Goal: Contribute content

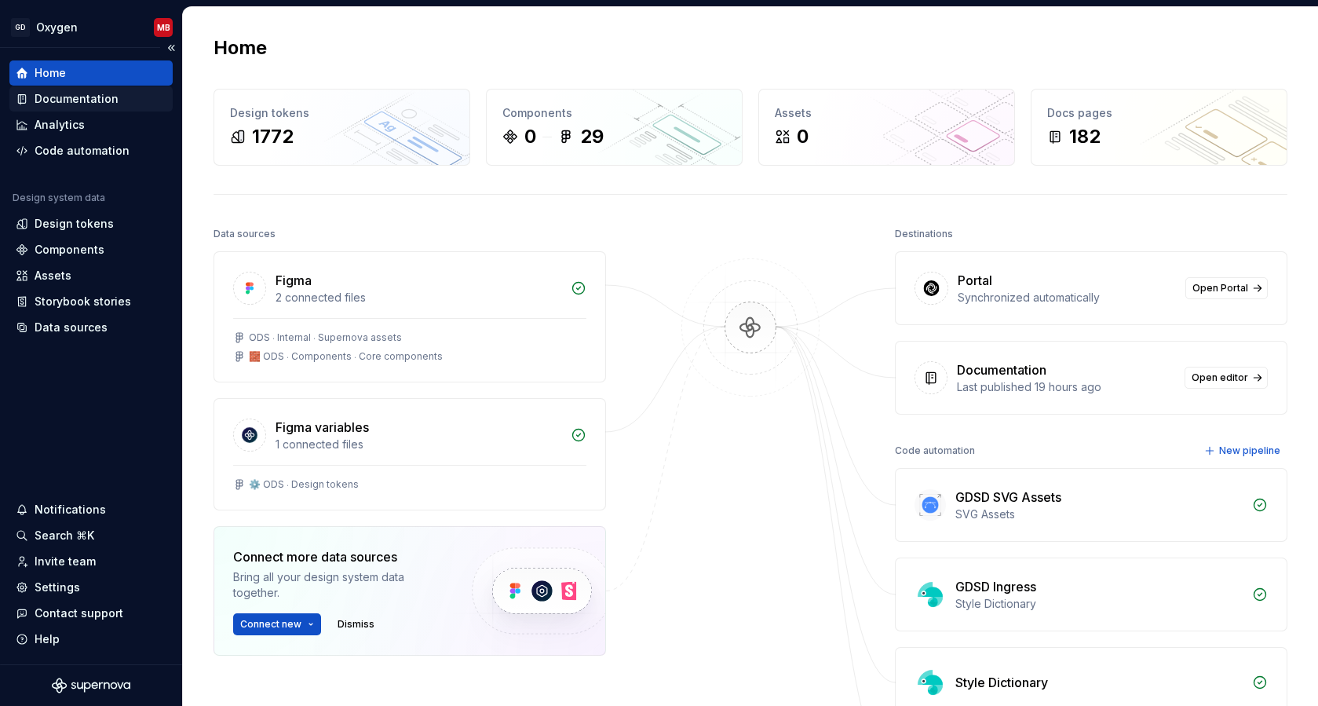
click at [102, 103] on div "Documentation" at bounding box center [77, 99] width 84 height 16
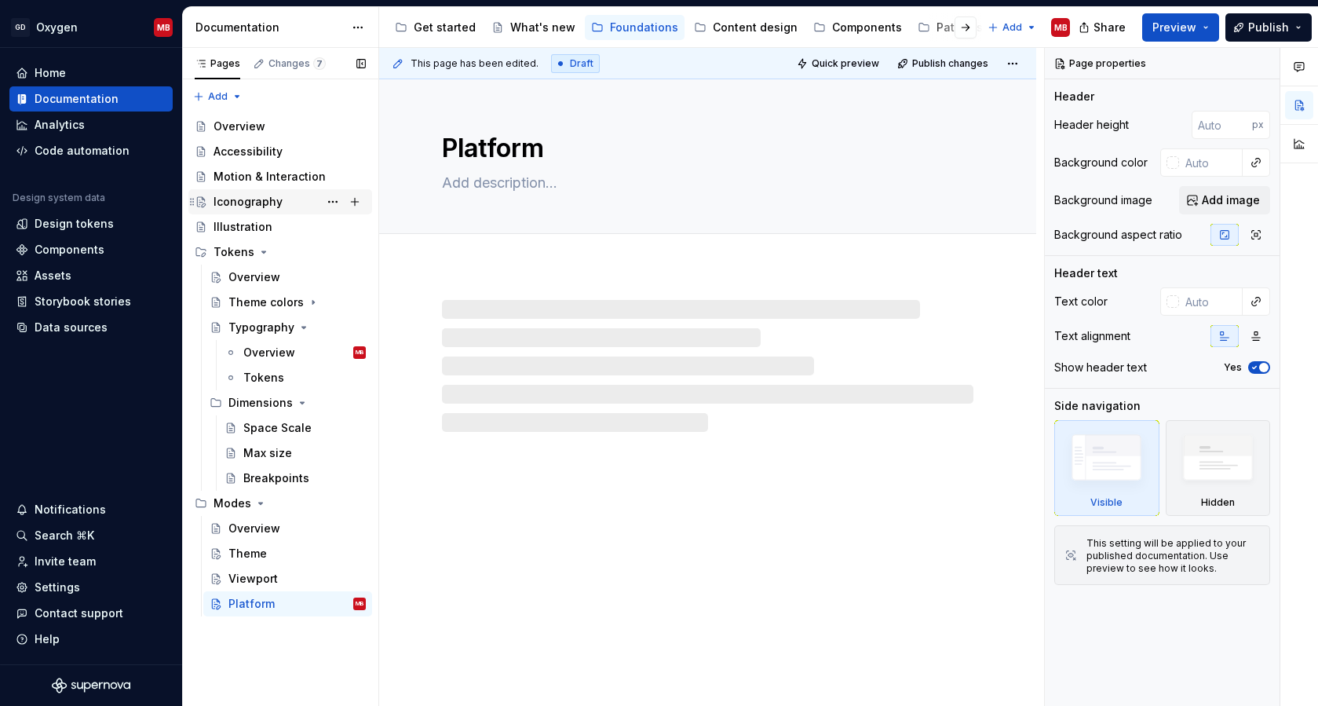
click at [270, 204] on div "Iconography" at bounding box center [248, 202] width 69 height 16
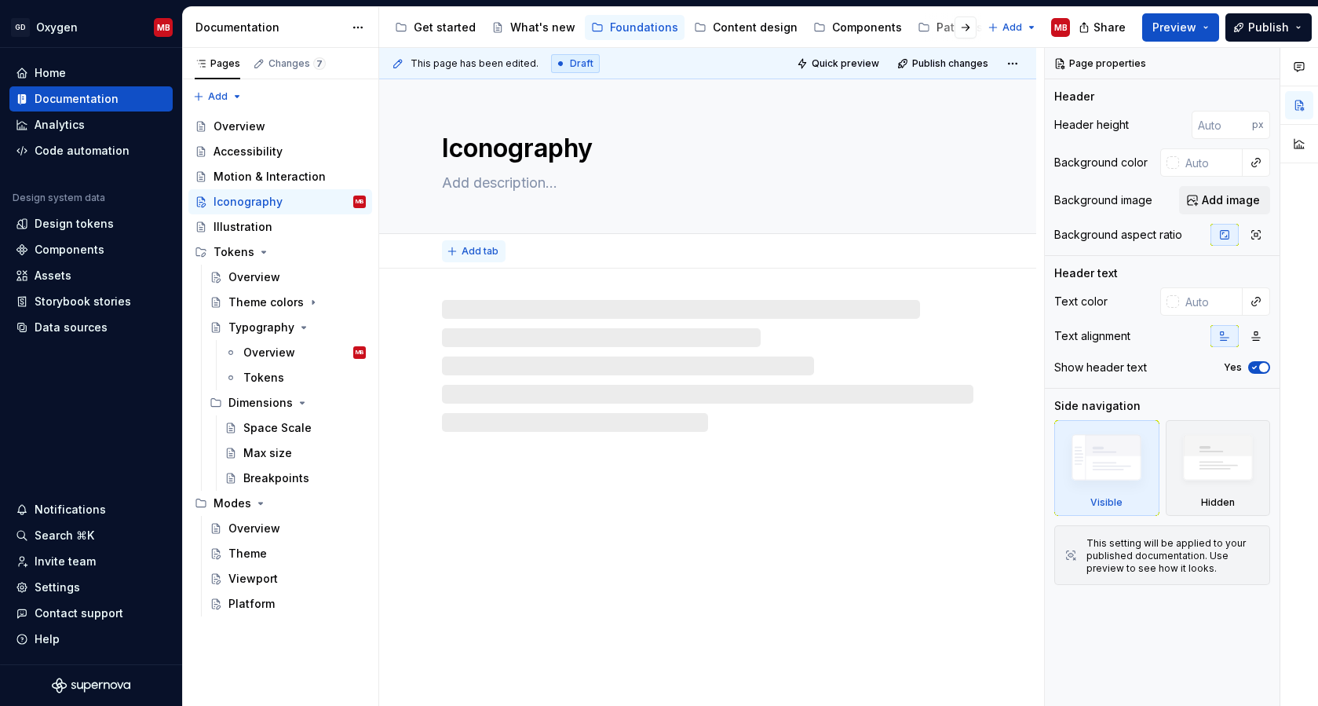
click at [486, 250] on span "Add tab" at bounding box center [480, 251] width 37 height 13
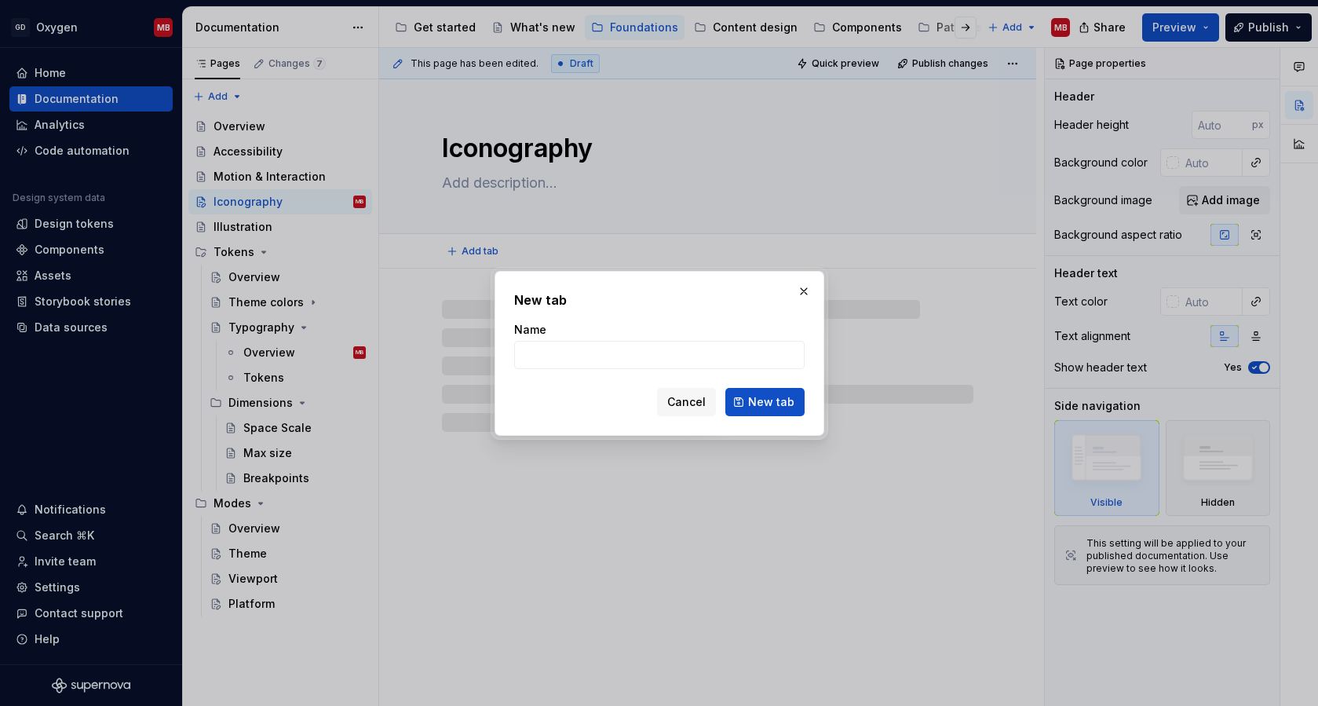
type textarea "*"
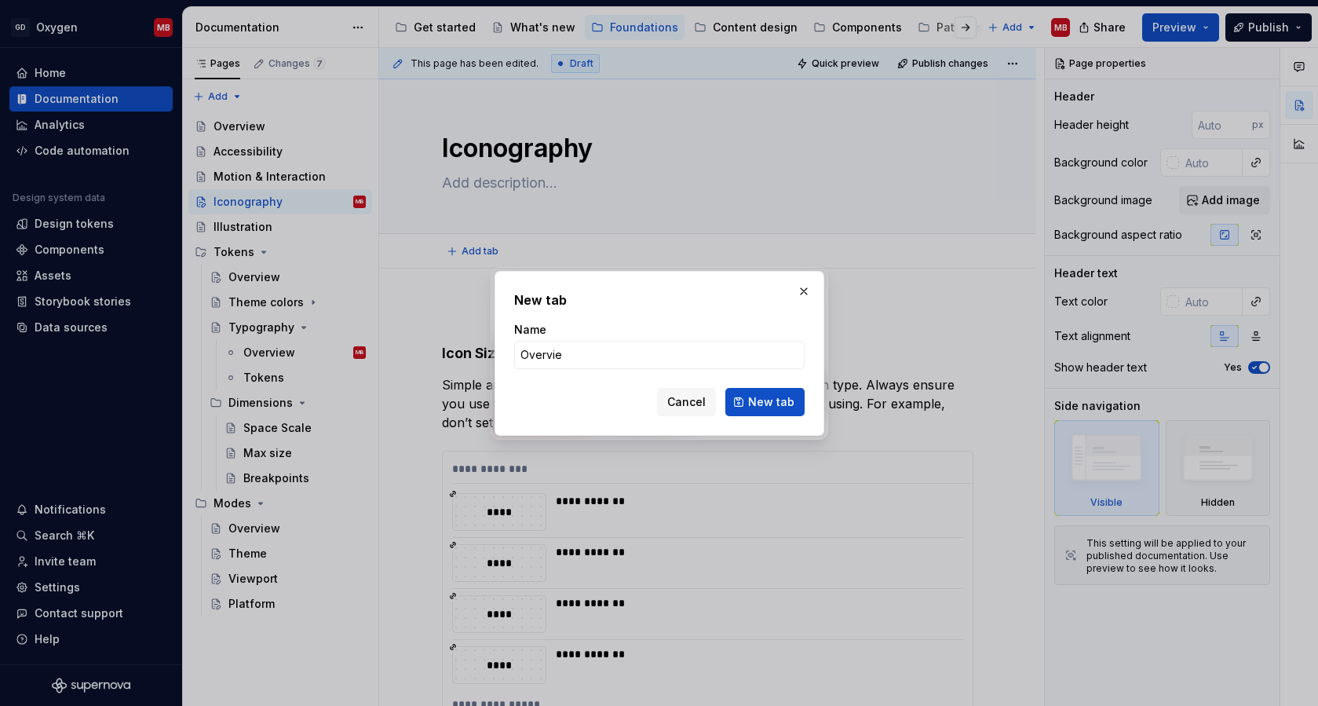
type input "Overview"
click button "New tab" at bounding box center [764, 402] width 79 height 28
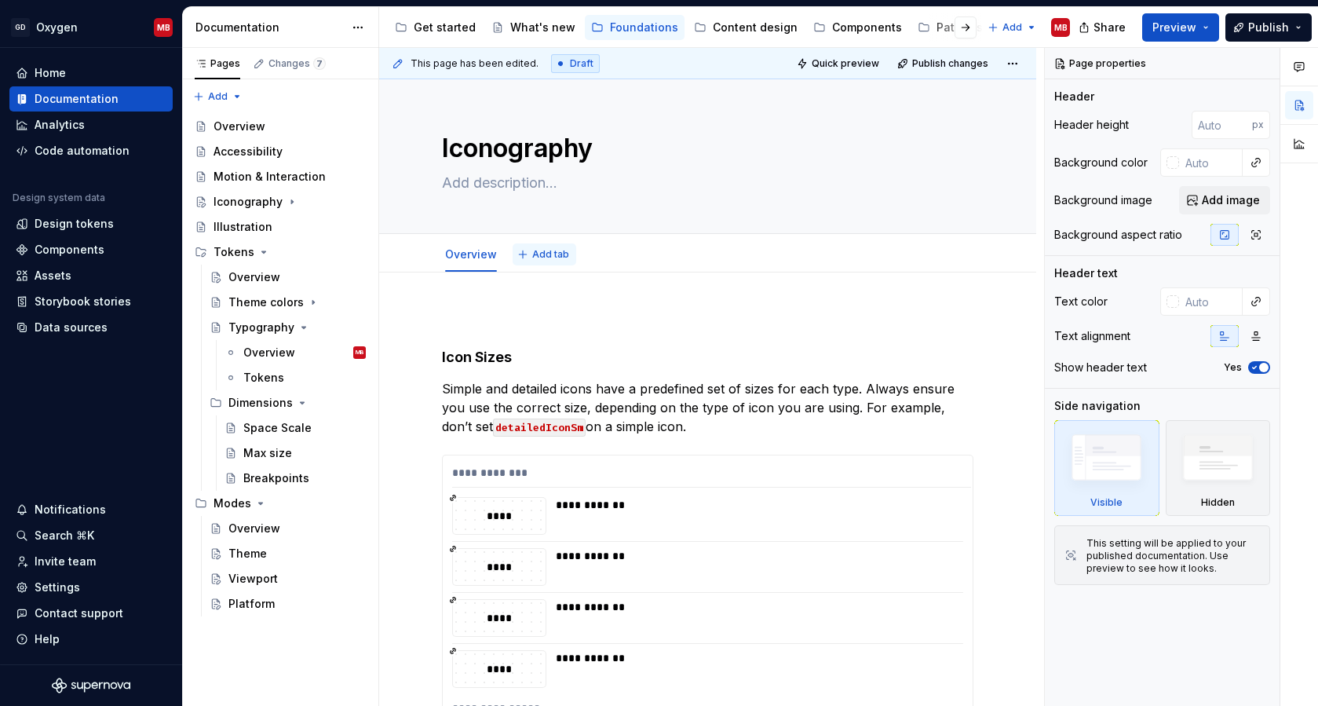
click at [556, 250] on span "Add tab" at bounding box center [550, 254] width 37 height 13
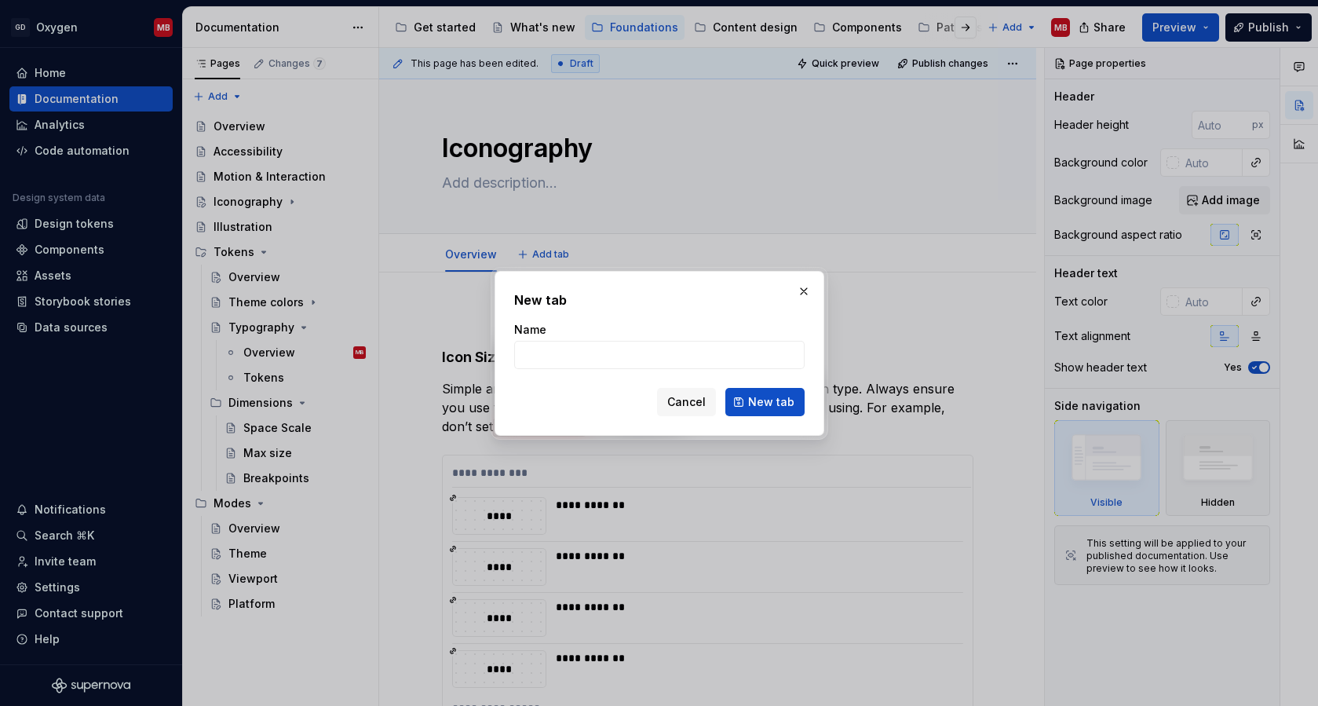
type textarea "*"
click at [548, 360] on input "Name" at bounding box center [659, 355] width 290 height 28
type input "Designing icons"
click at [759, 393] on button "New tab" at bounding box center [764, 402] width 79 height 28
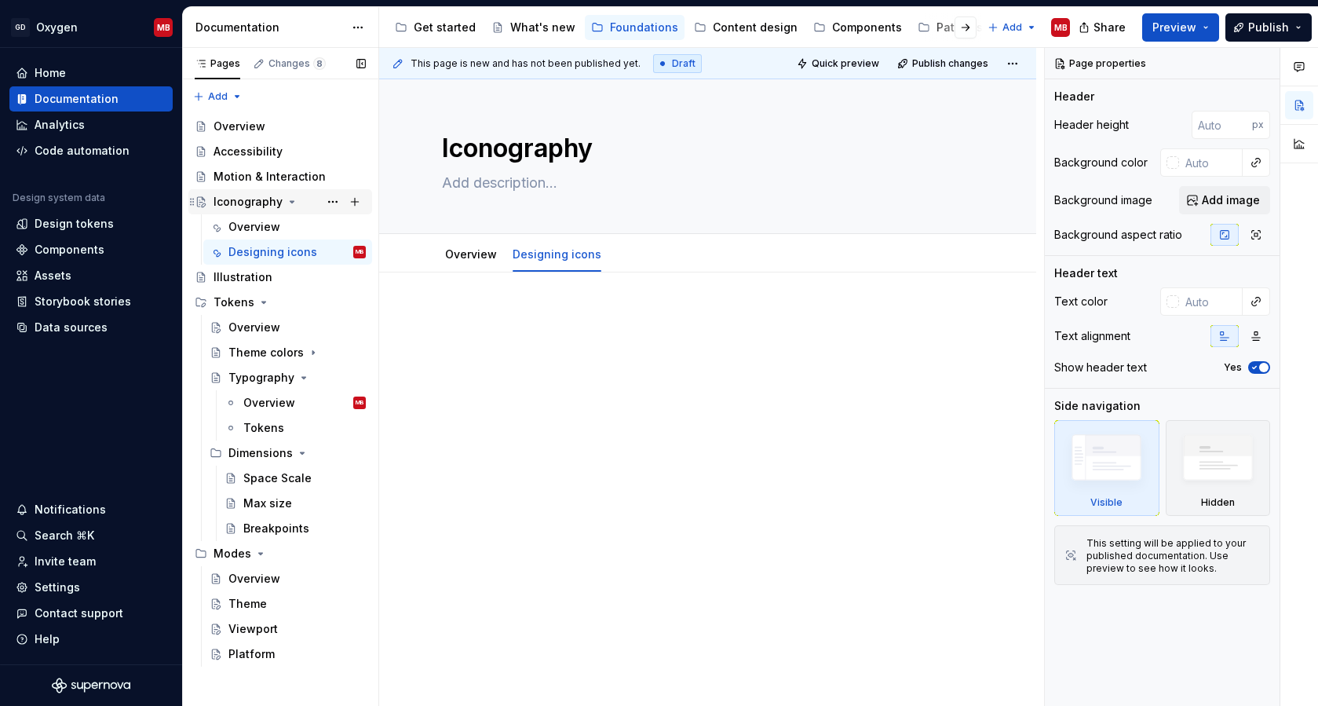
click at [288, 199] on icon "Page tree" at bounding box center [292, 201] width 13 height 13
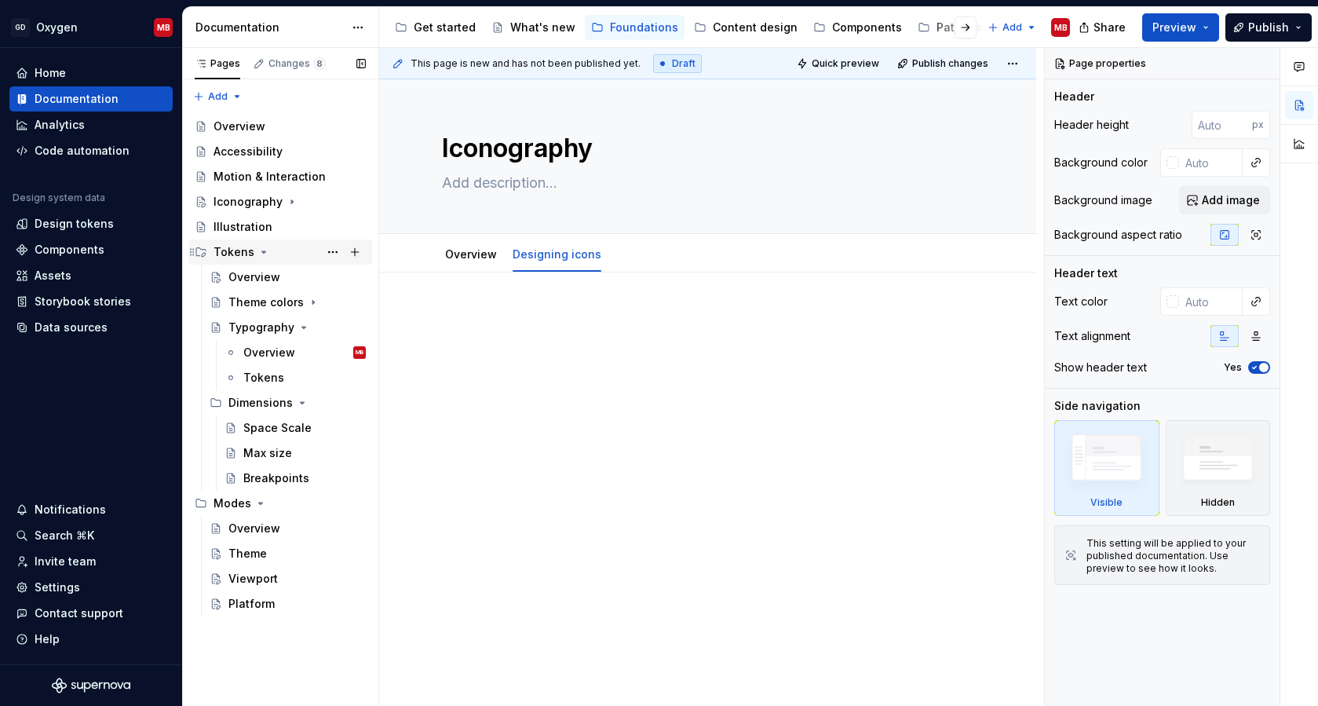
click at [264, 254] on icon "Page tree" at bounding box center [263, 252] width 13 height 13
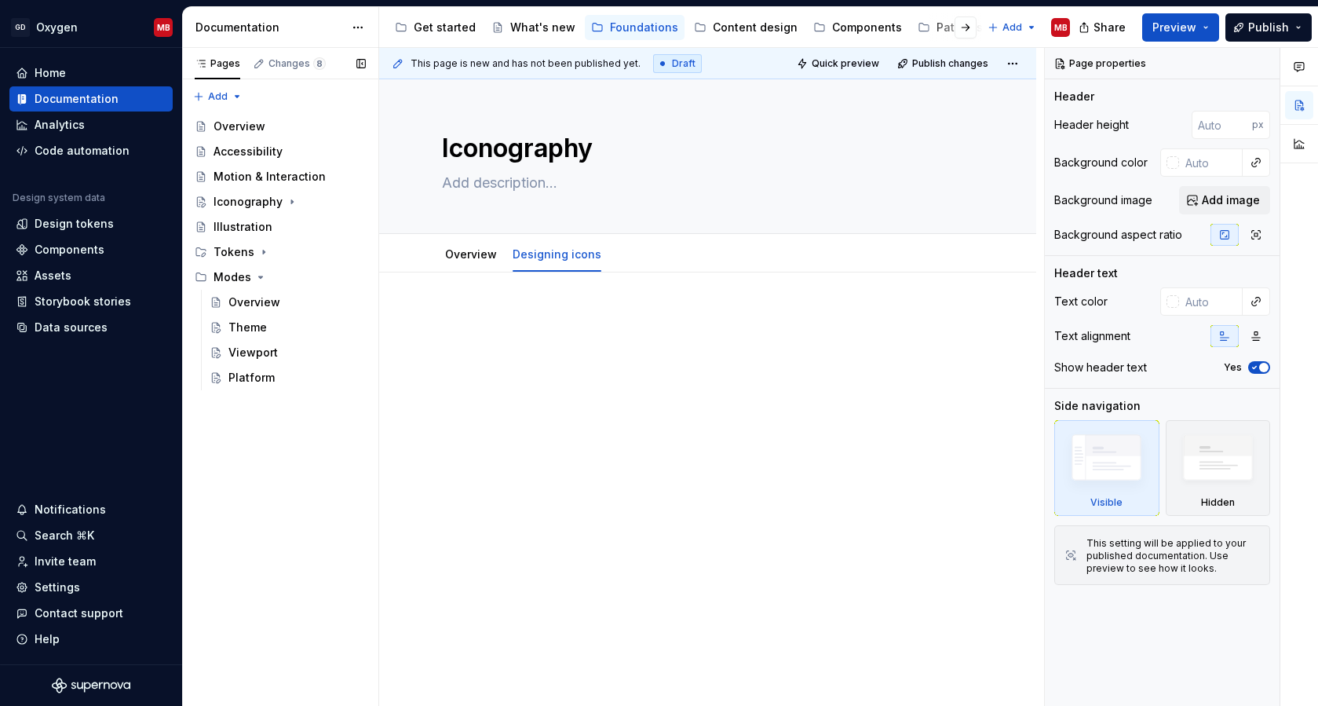
type textarea "*"
